Goal: Transaction & Acquisition: Purchase product/service

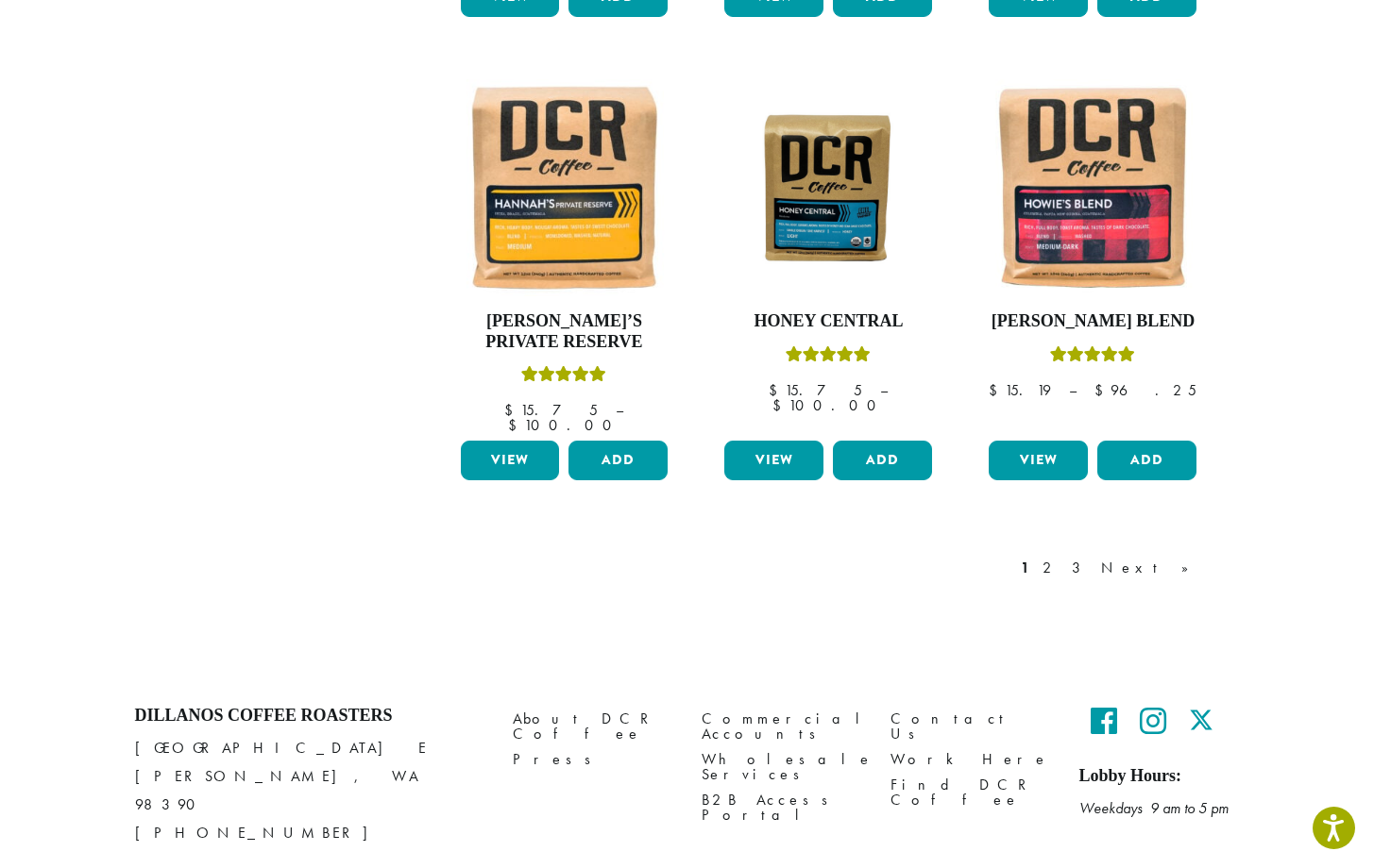
scroll to position [1506, 0]
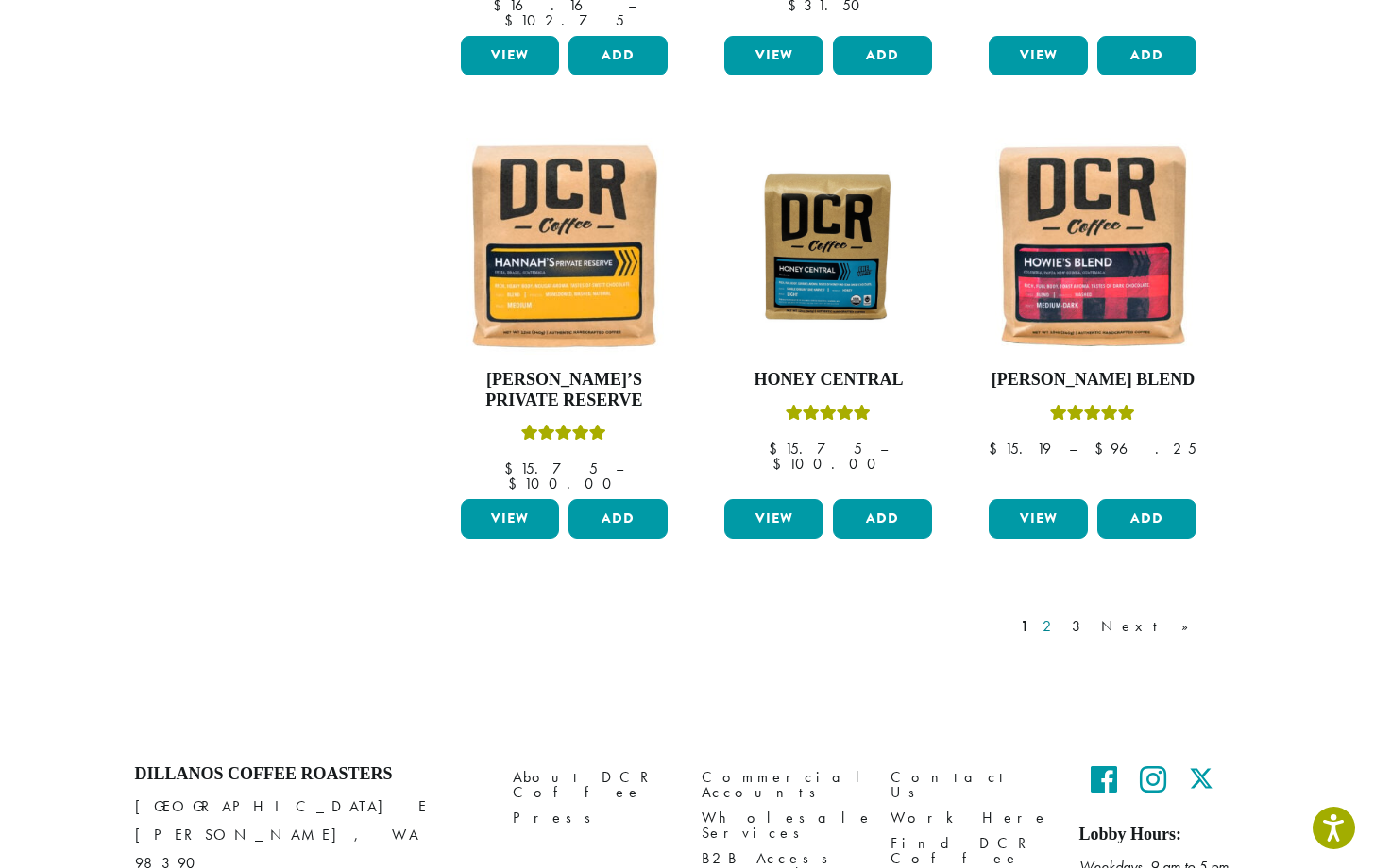
click at [1062, 616] on link "2" at bounding box center [1050, 626] width 23 height 22
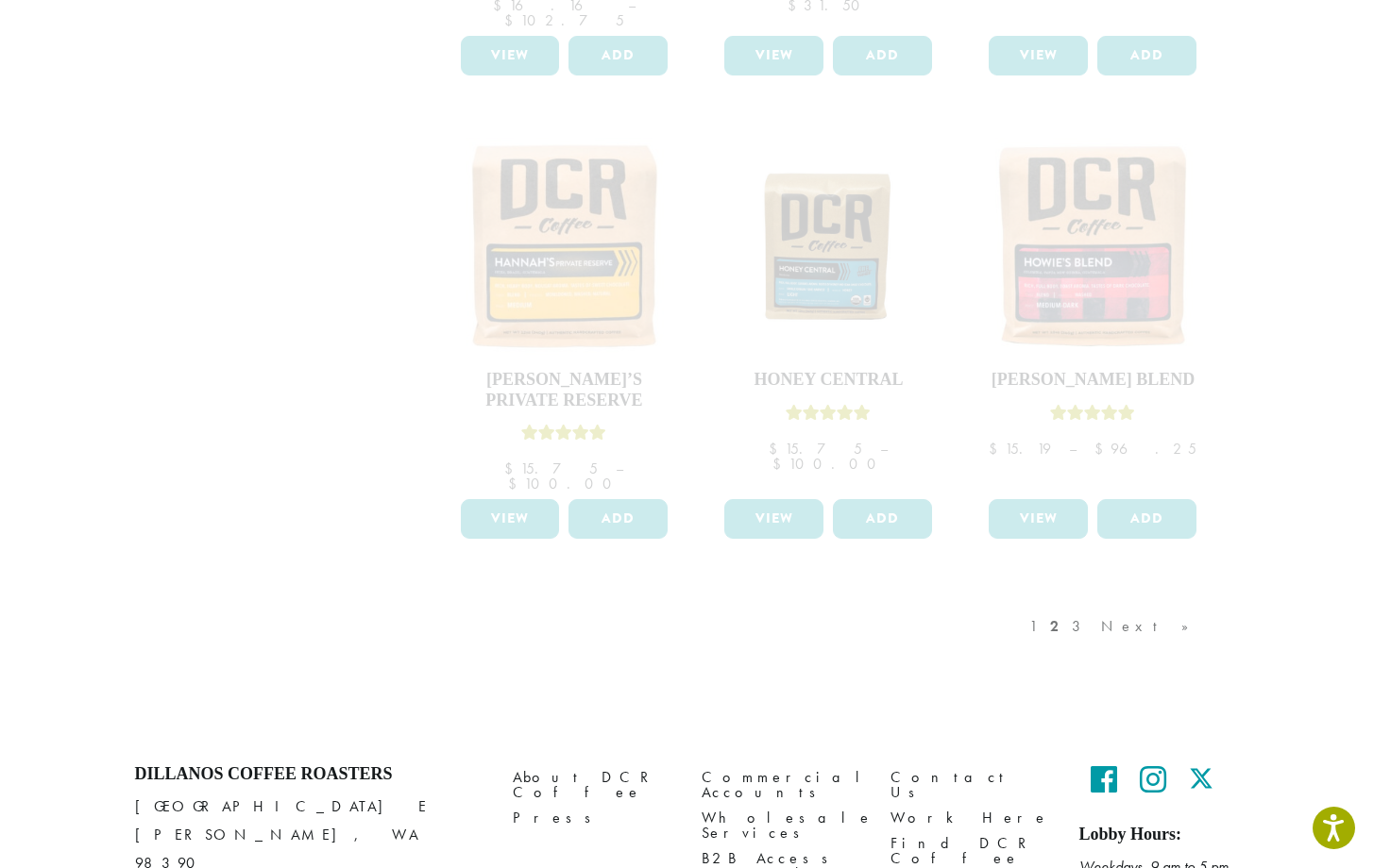
click at [1102, 601] on div "1 2 3 Next »" at bounding box center [1119, 645] width 186 height 88
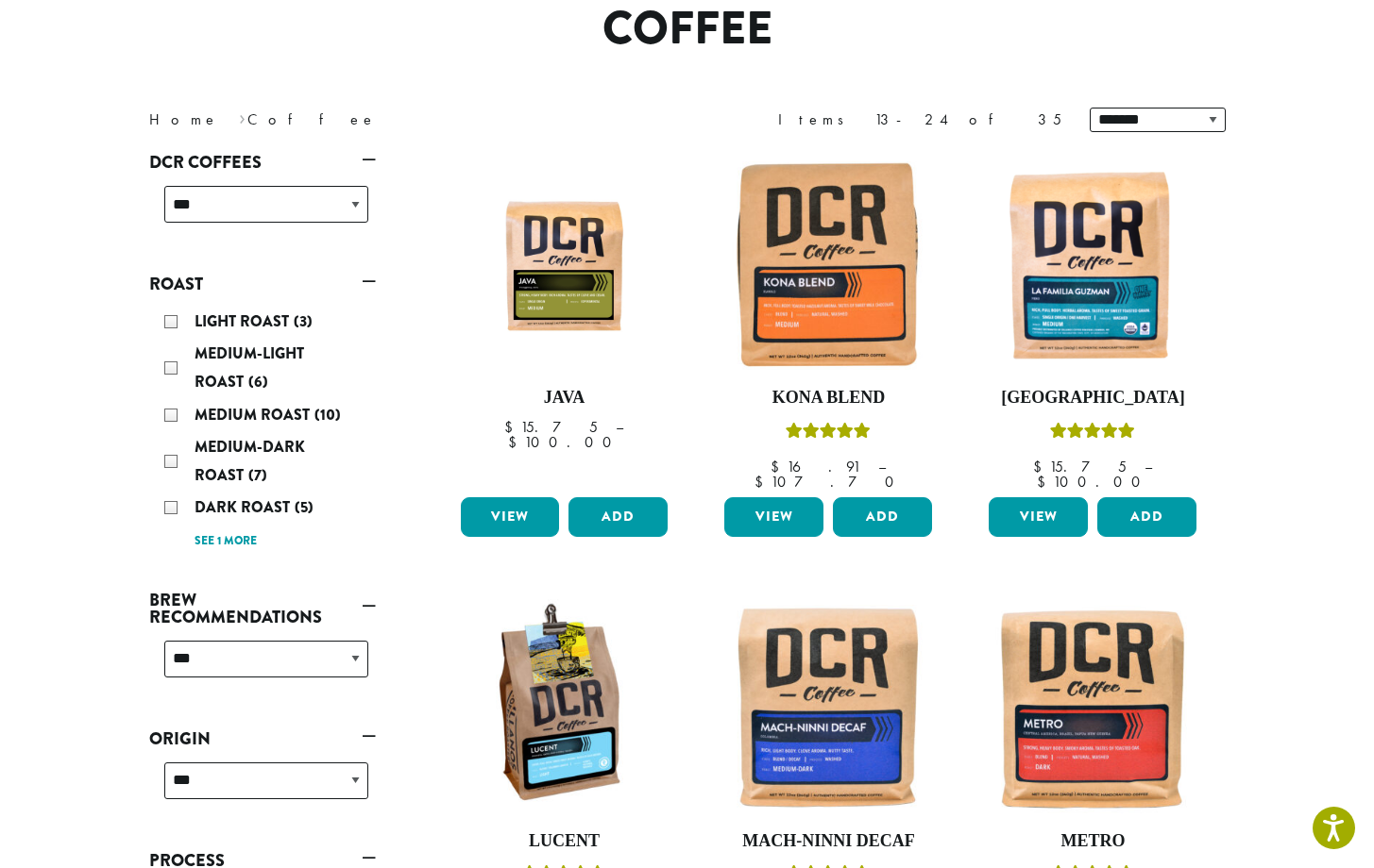
scroll to position [188, 0]
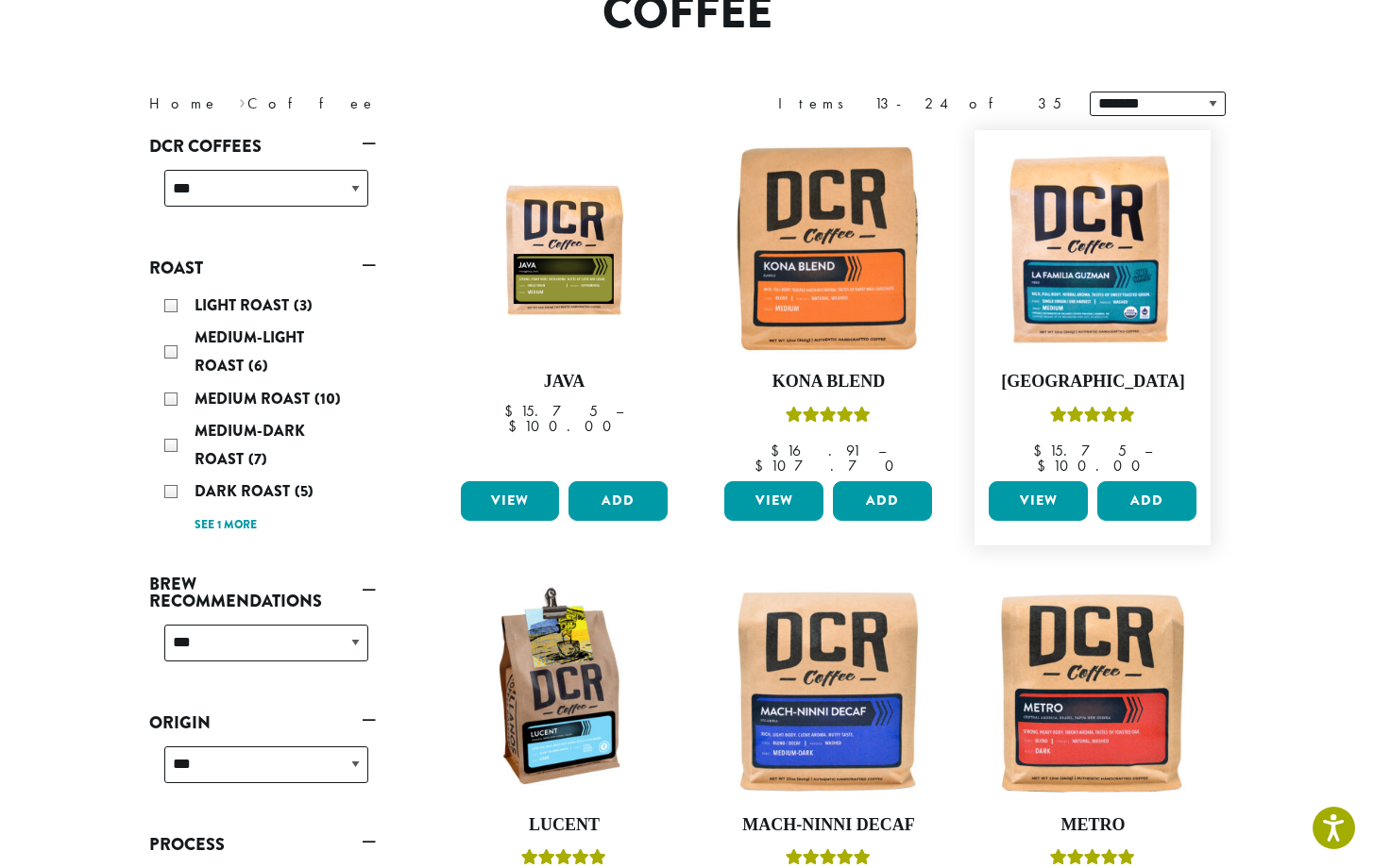
click at [1036, 482] on link "View" at bounding box center [1038, 501] width 99 height 40
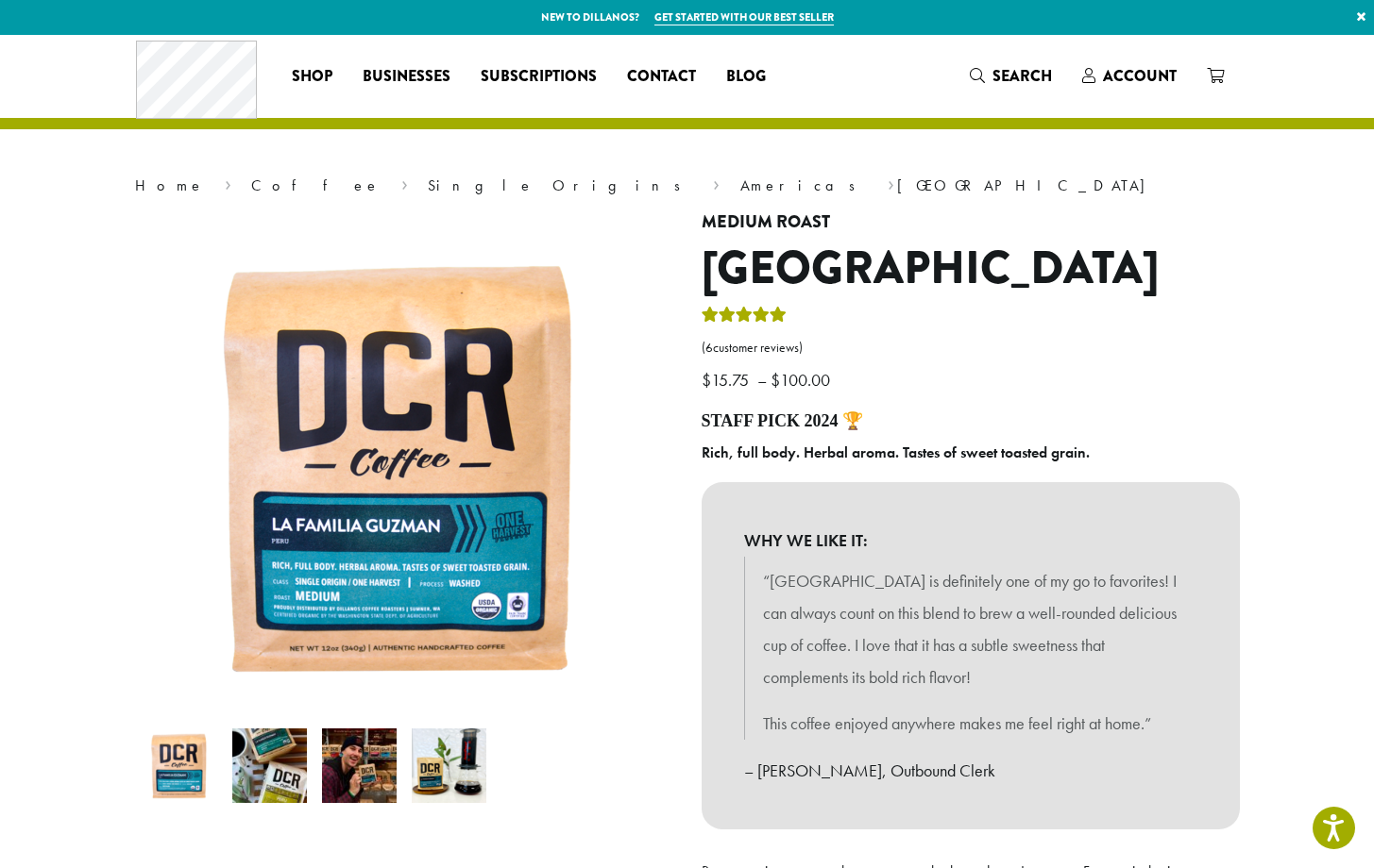
click at [995, 384] on p "$ 15.75 – $ 100.00 Price range: $15.75 through $100.00" at bounding box center [970, 350] width 538 height 92
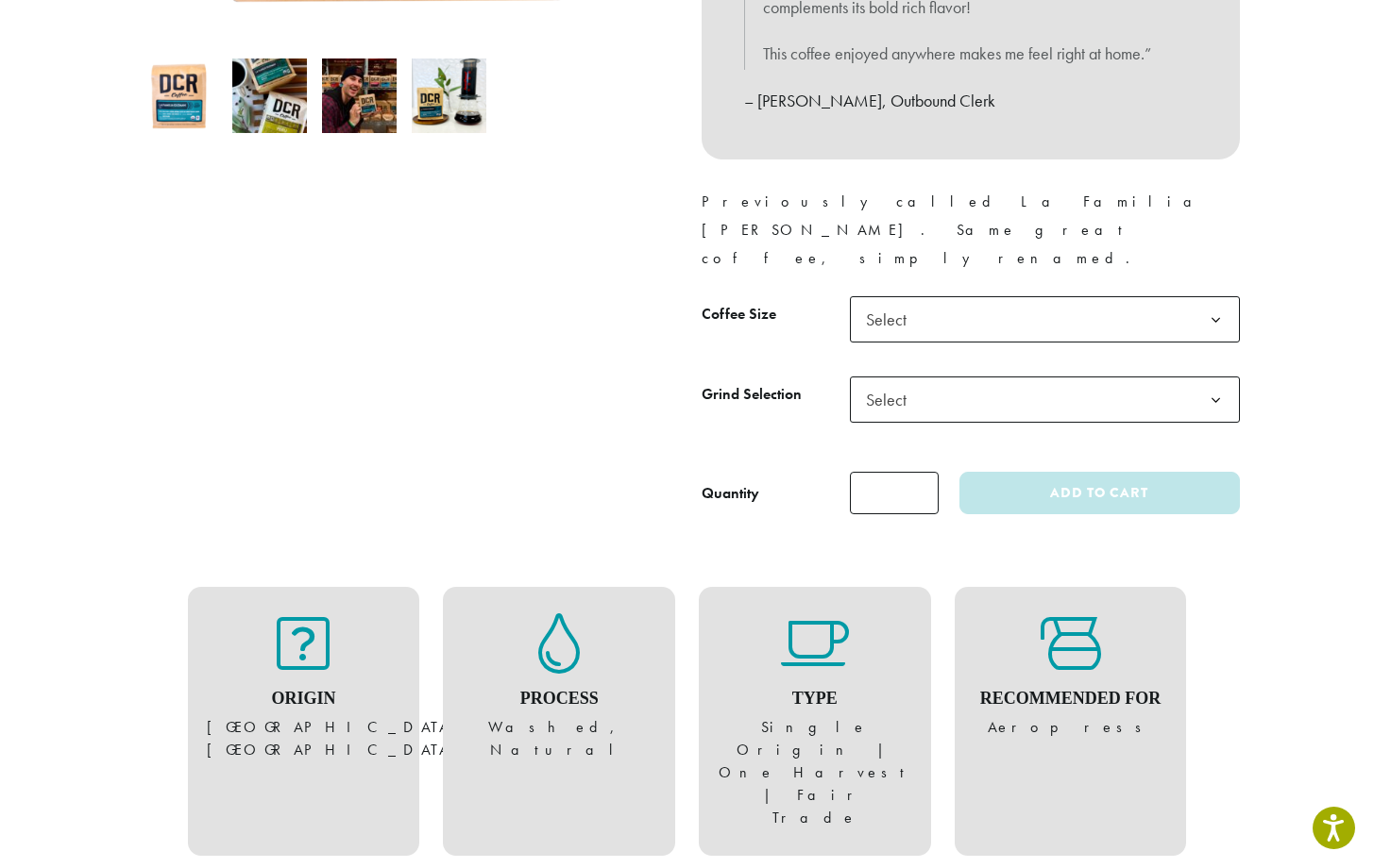
scroll to position [673, 0]
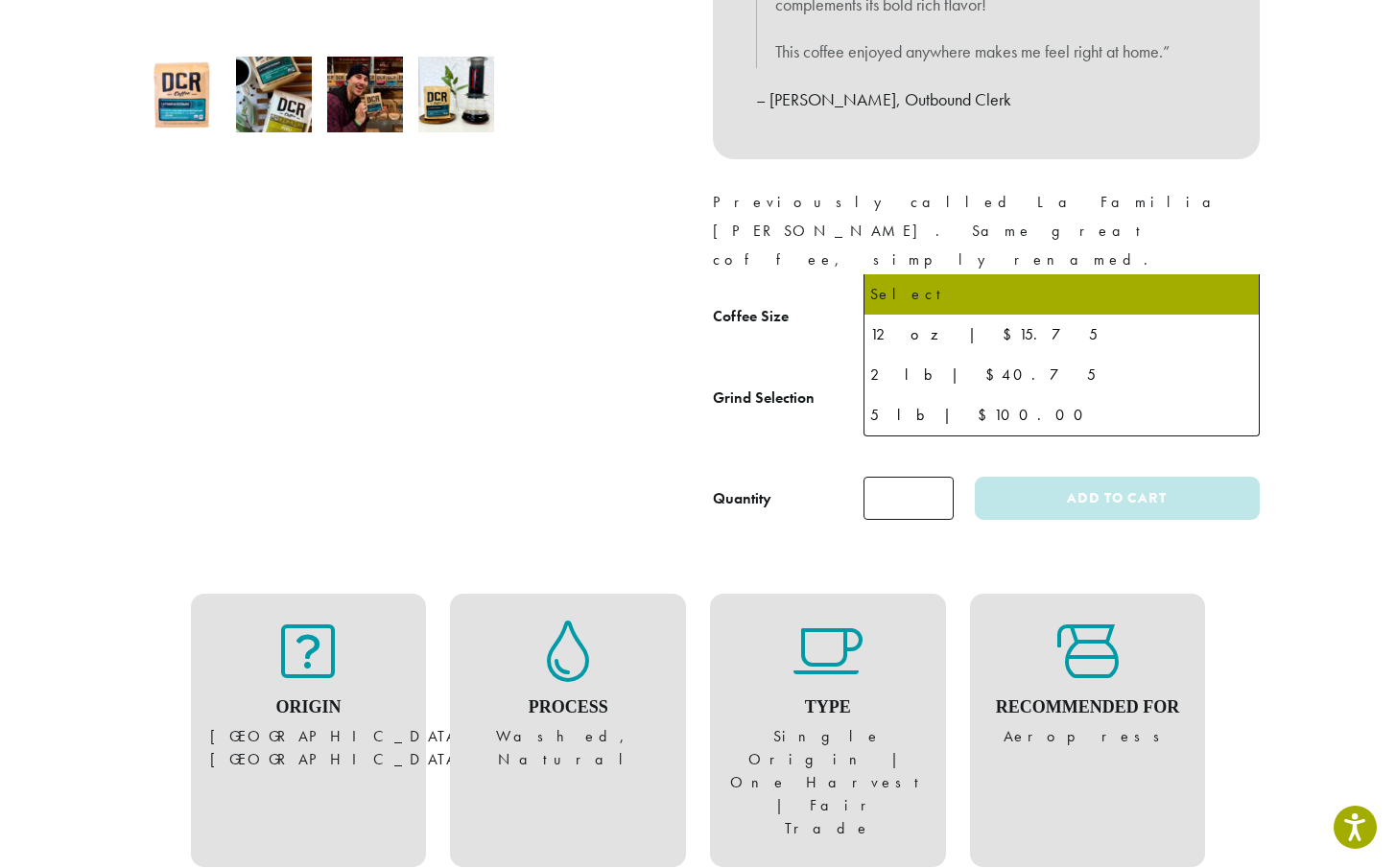
click at [1237, 299] on b at bounding box center [1235, 323] width 47 height 47
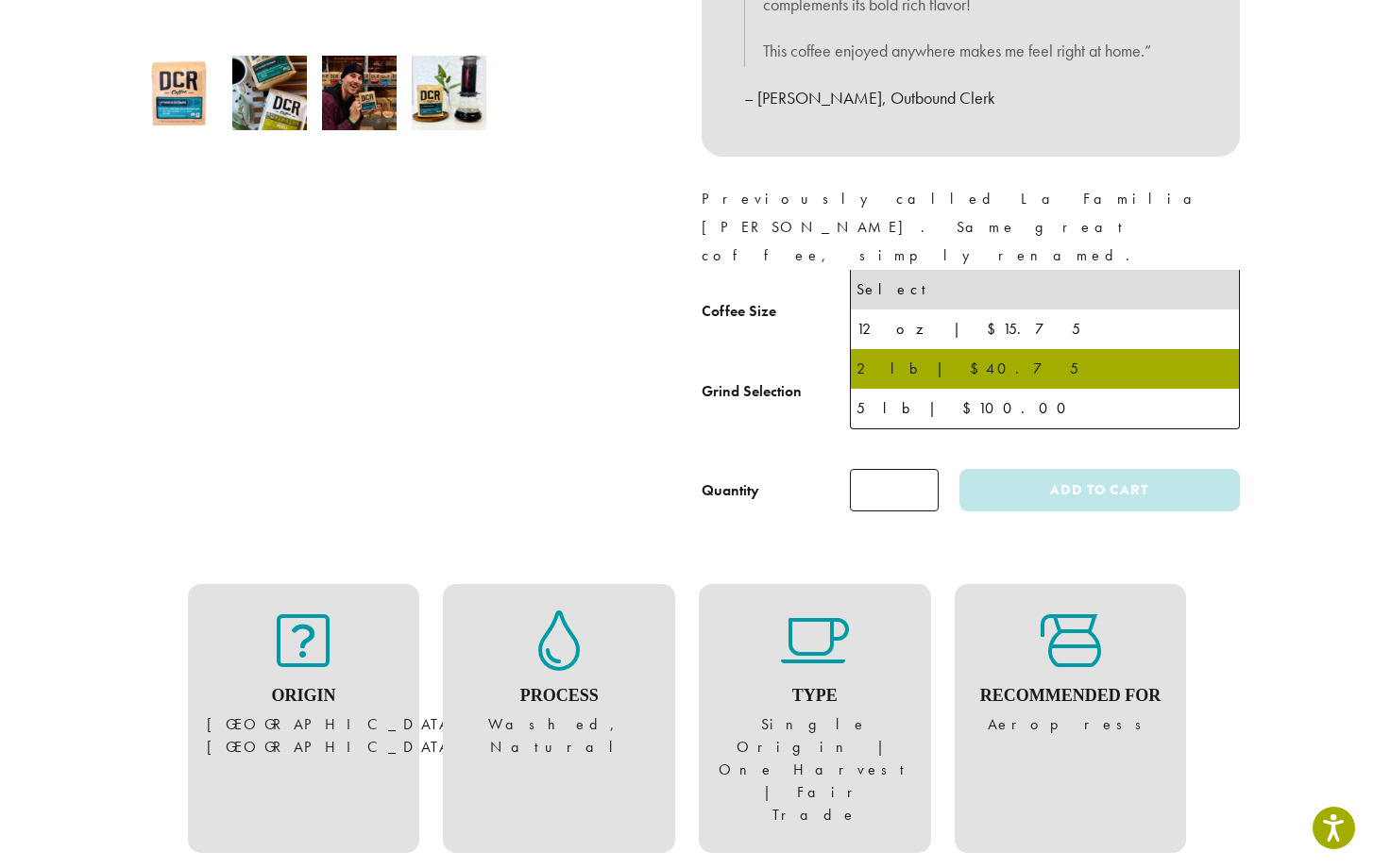
select select "**********"
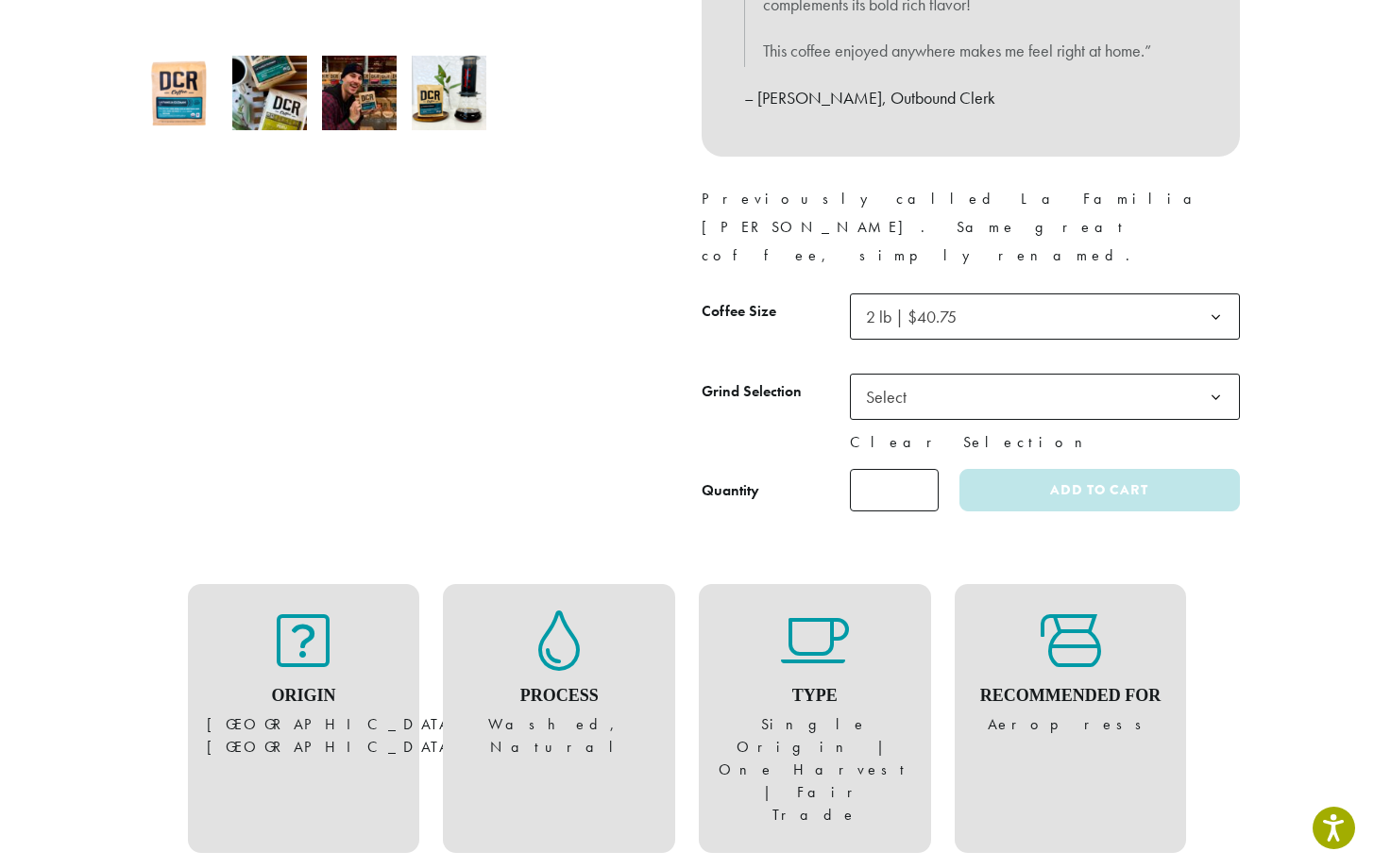
click at [1122, 431] on link "Clear Selection" at bounding box center [1045, 442] width 390 height 22
select select
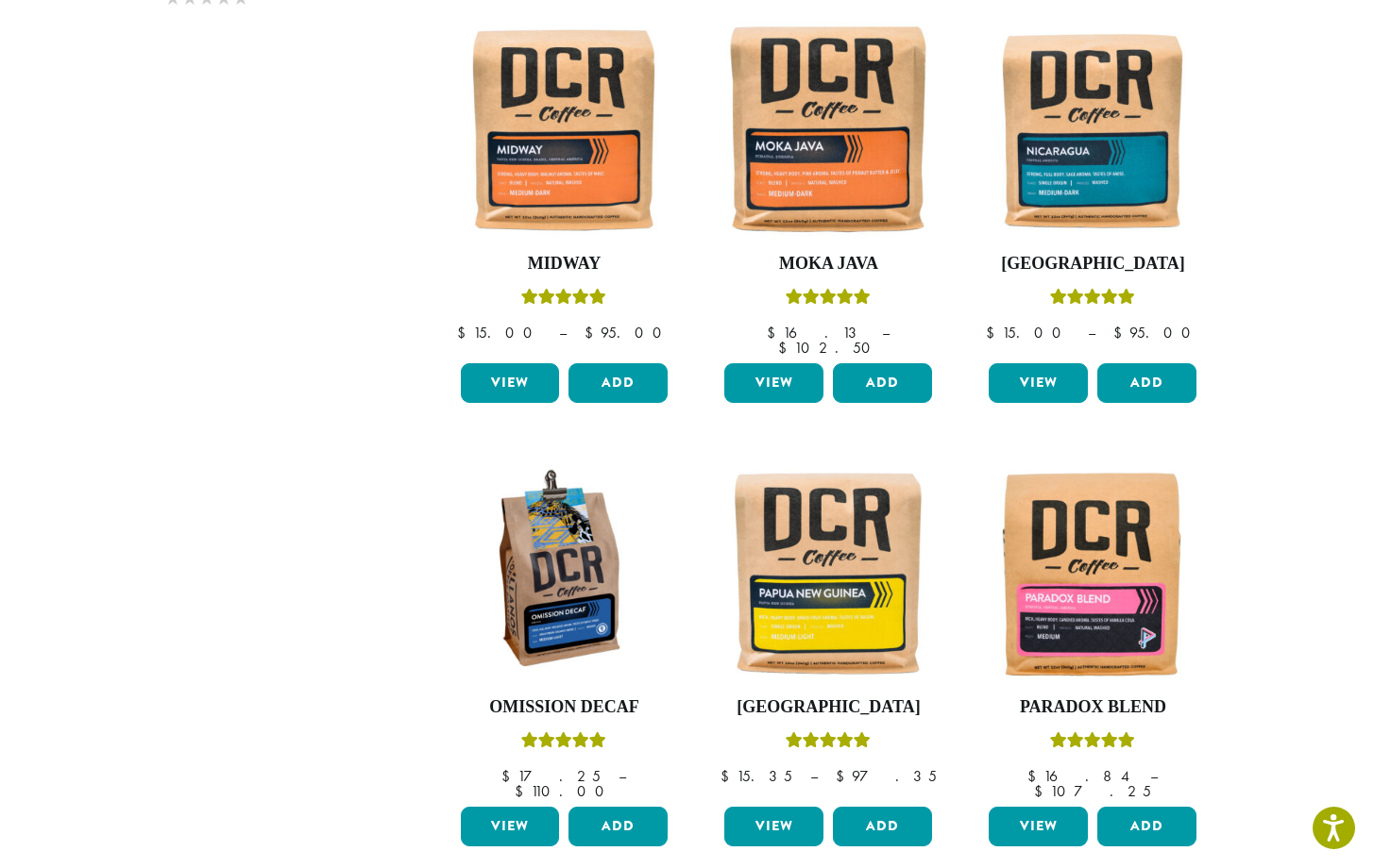
scroll to position [1544, 0]
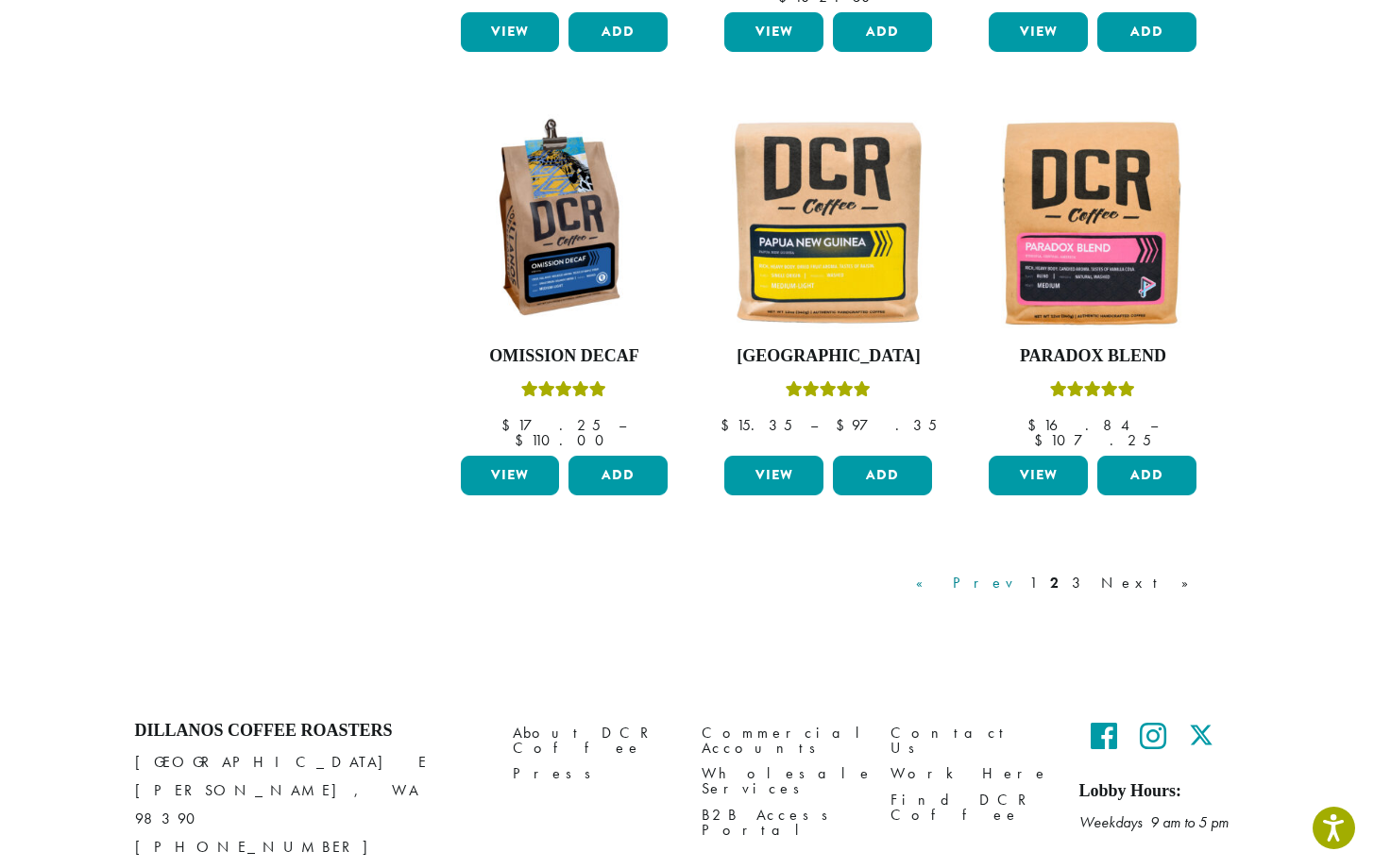
click at [1020, 572] on link "« Prev" at bounding box center [965, 583] width 108 height 22
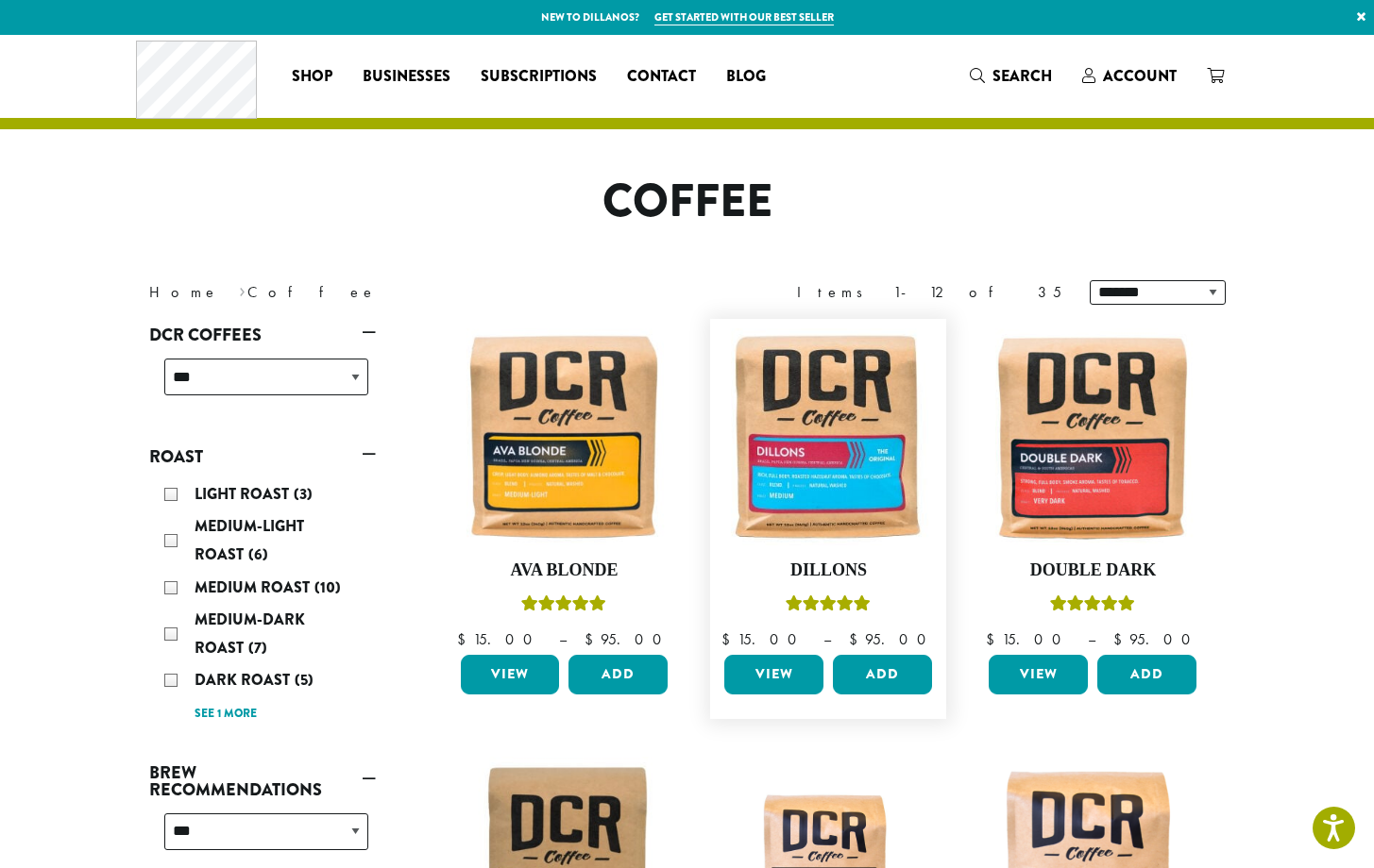
click at [786, 665] on link "View" at bounding box center [774, 675] width 99 height 40
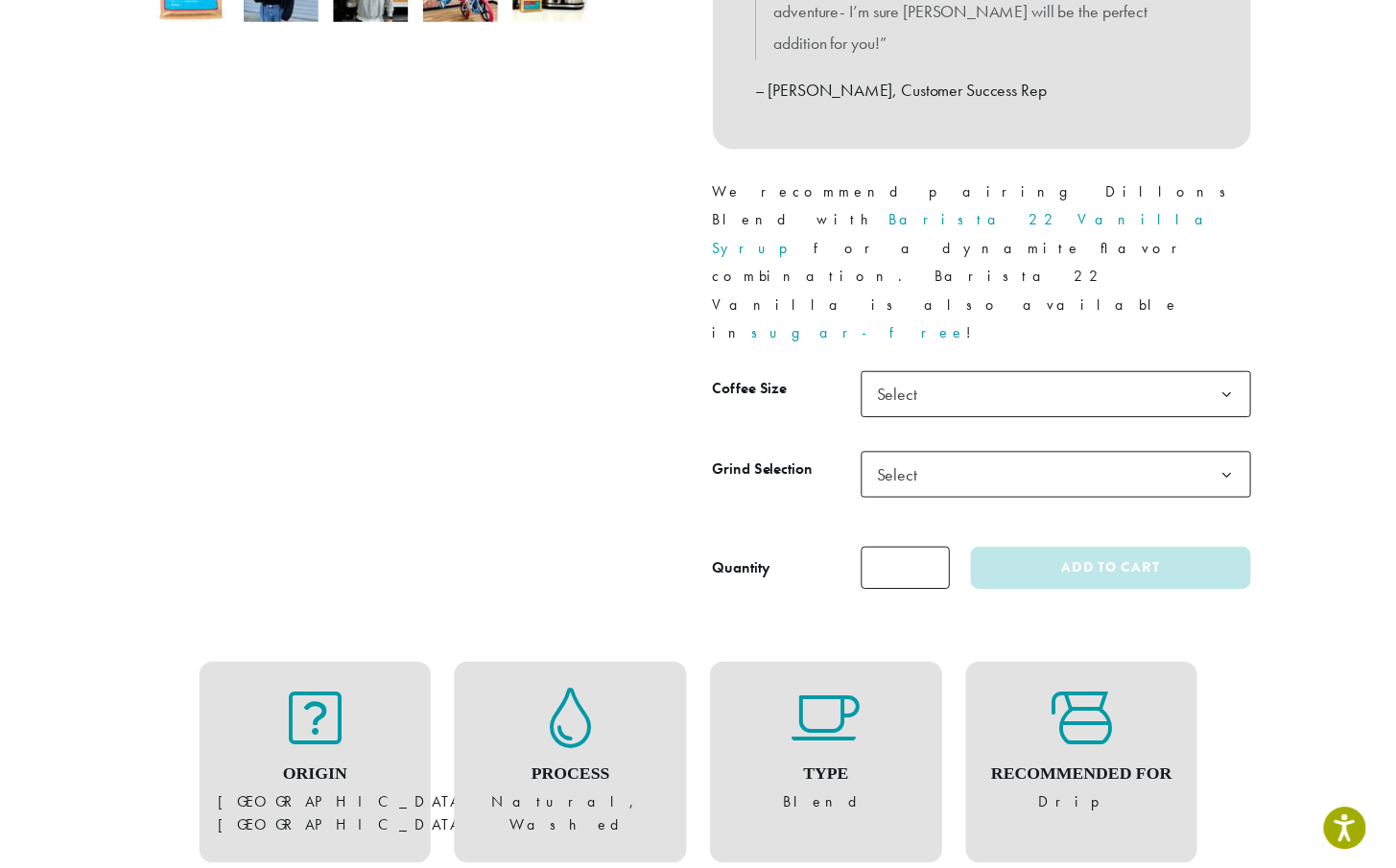
scroll to position [759, 0]
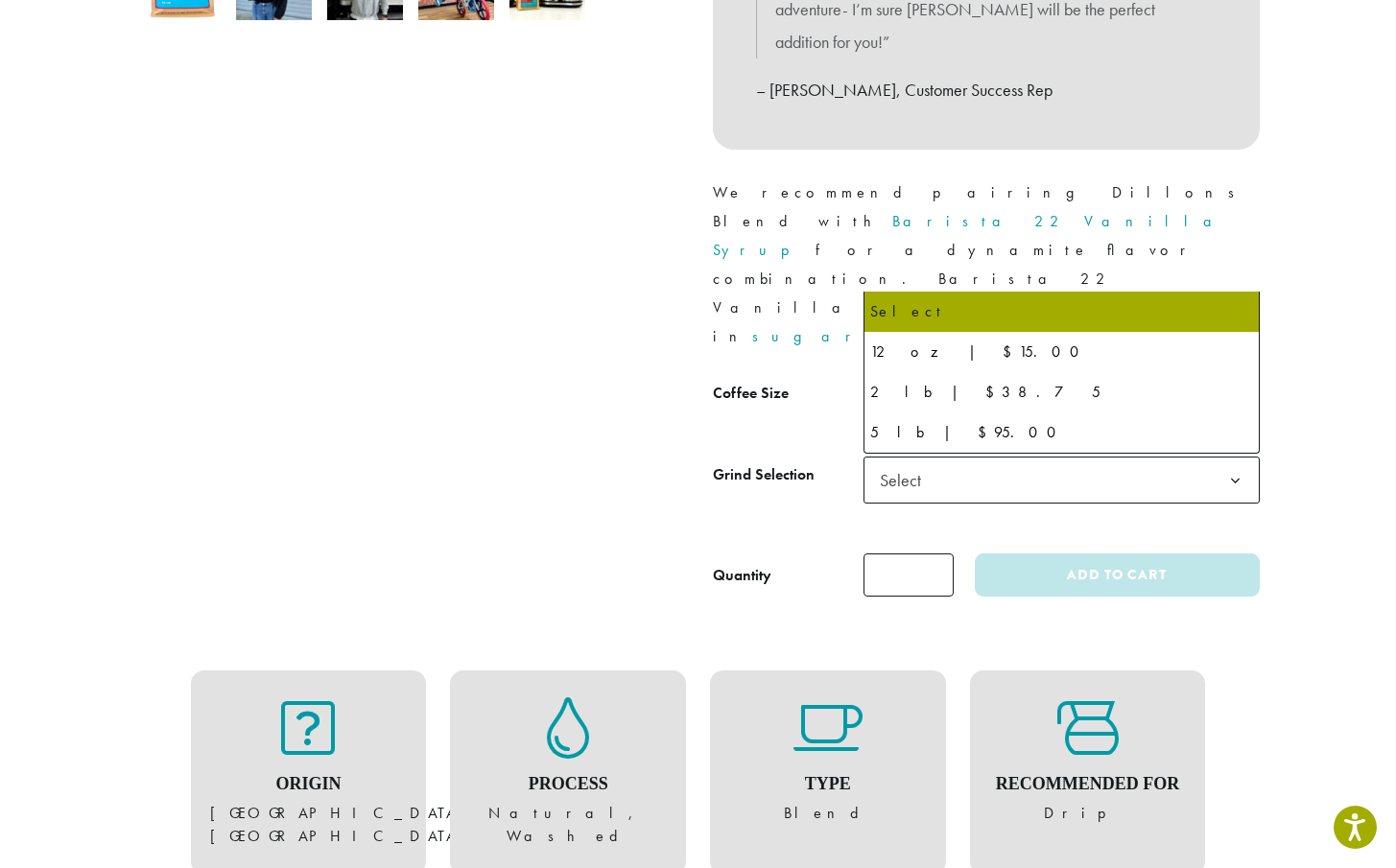
click at [1232, 376] on b at bounding box center [1235, 399] width 47 height 47
